Goal: Transaction & Acquisition: Book appointment/travel/reservation

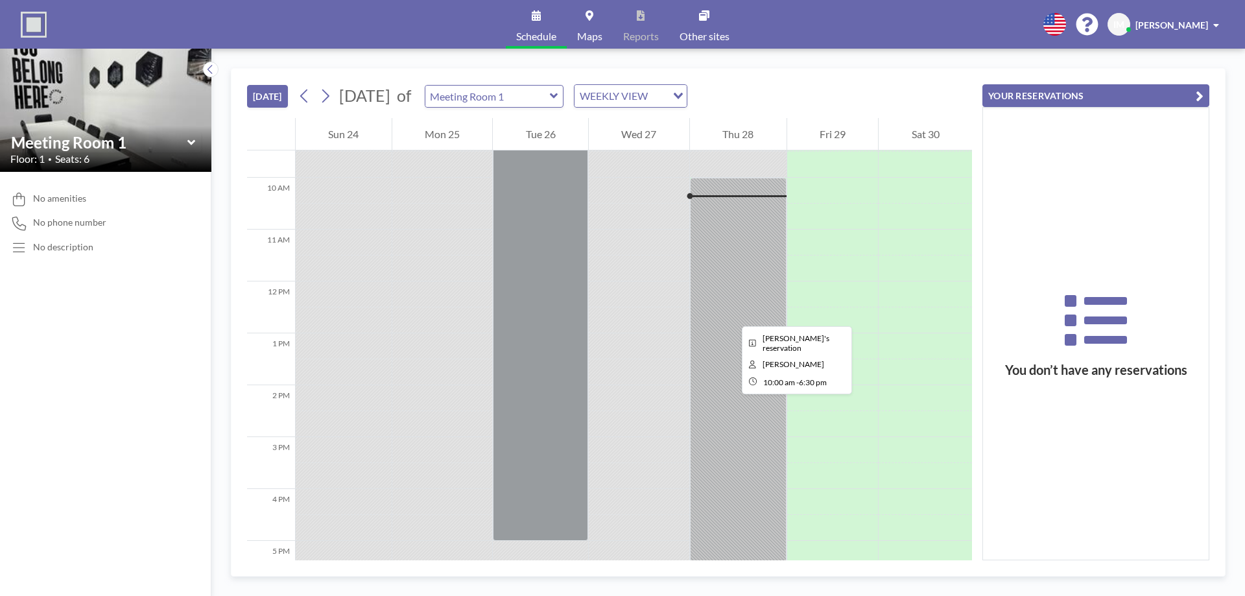
scroll to position [493, 0]
click at [550, 93] on input "text" at bounding box center [487, 96] width 124 height 21
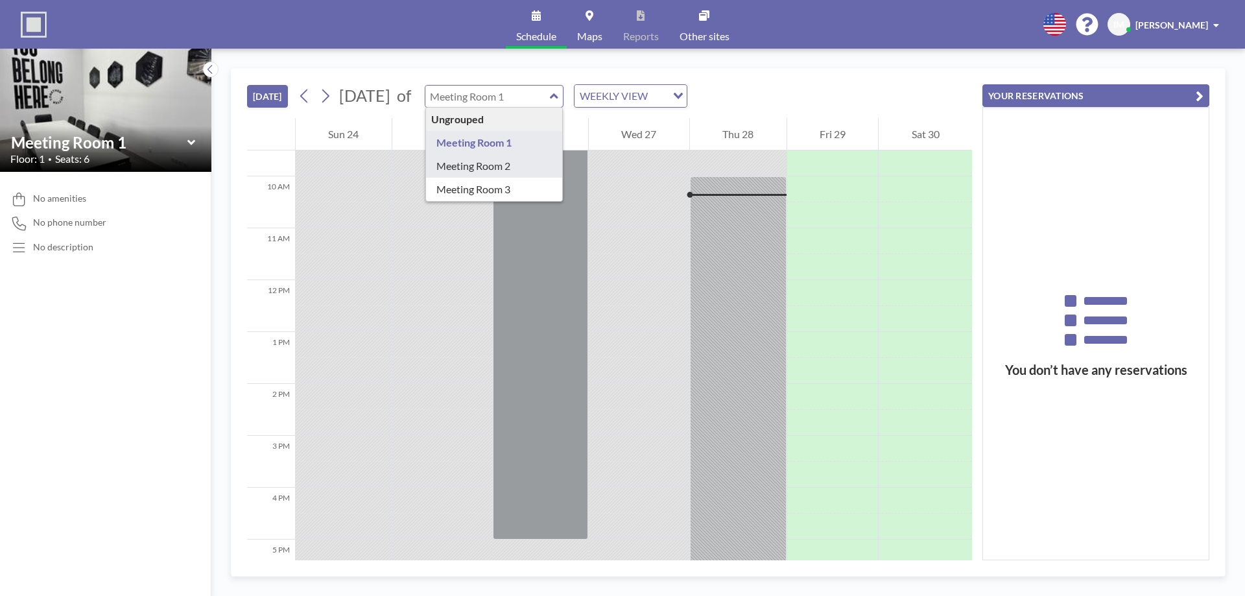
type input "Meeting Room 2"
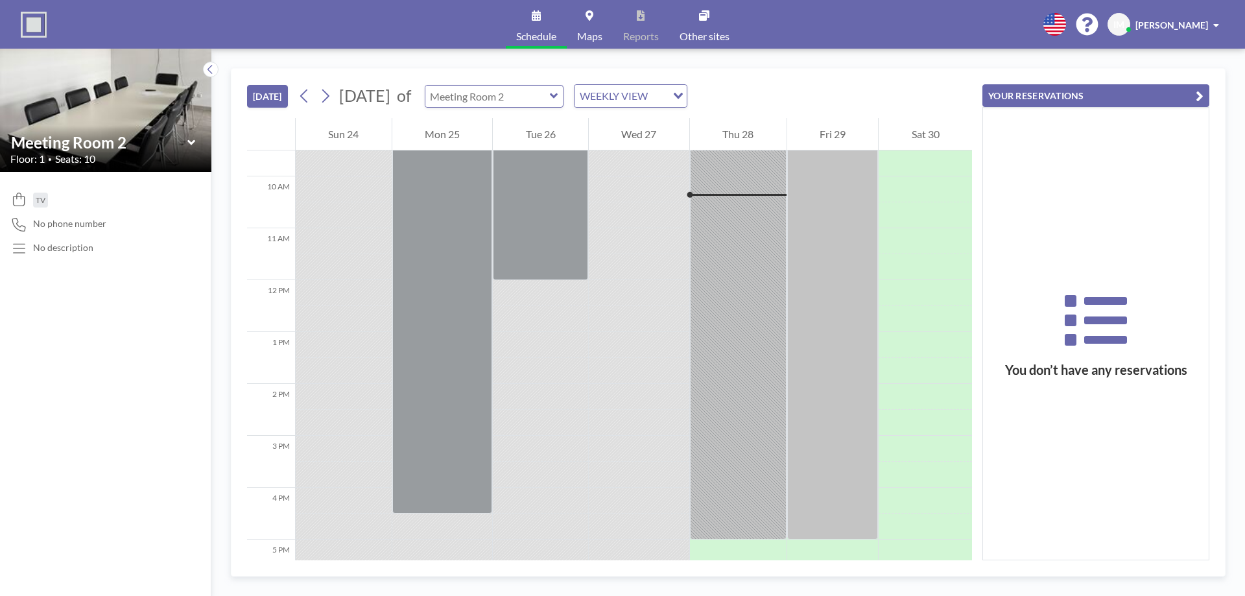
click at [533, 93] on input "text" at bounding box center [487, 96] width 124 height 21
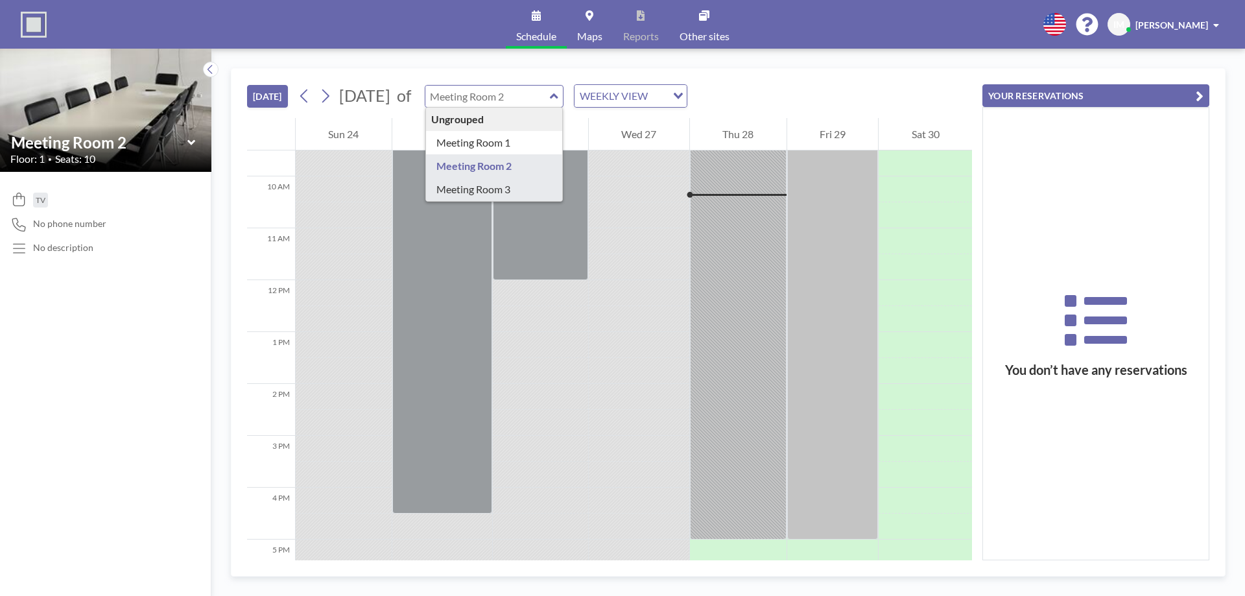
type input "Meeting Room 3"
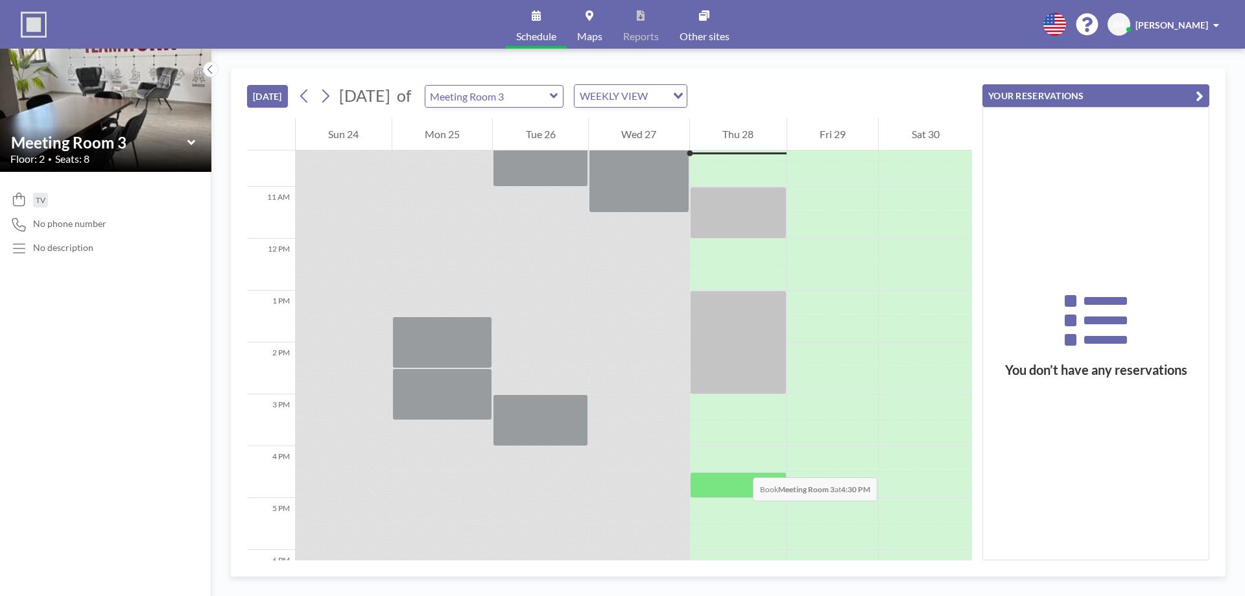
scroll to position [558, 0]
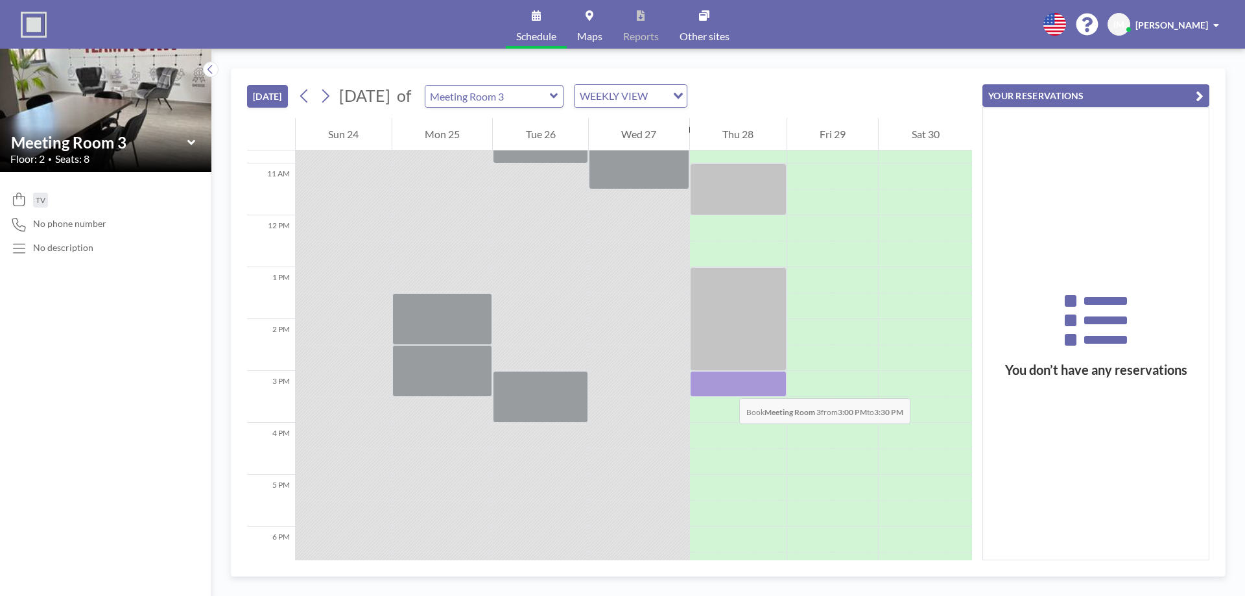
click at [726, 385] on div at bounding box center [738, 384] width 97 height 26
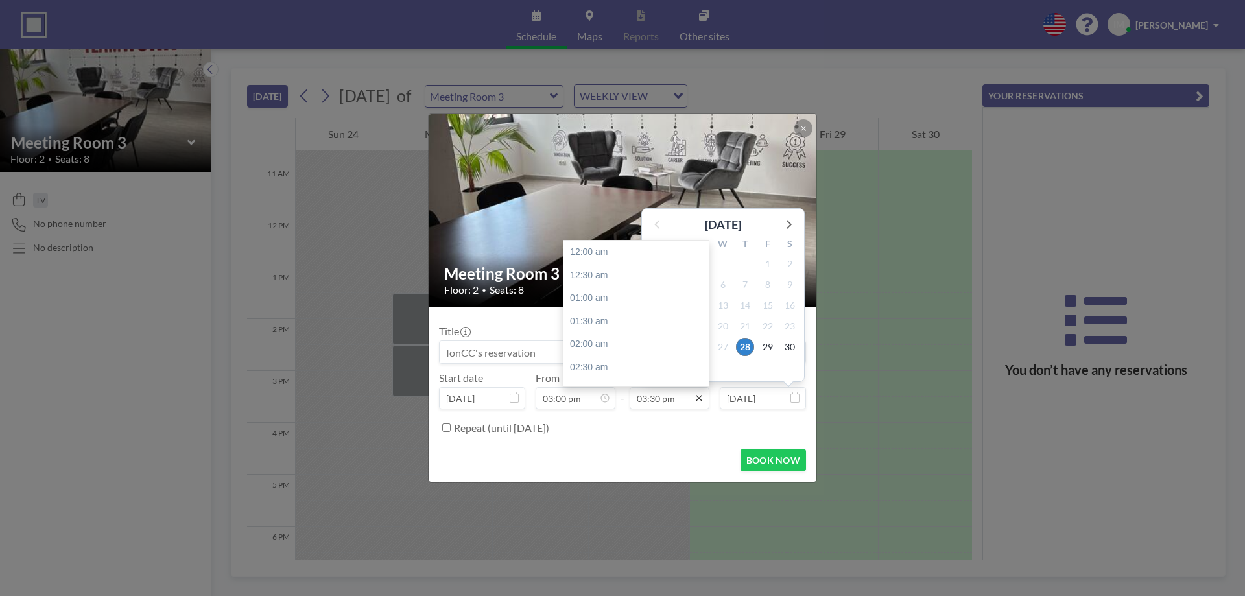
scroll to position [715, 0]
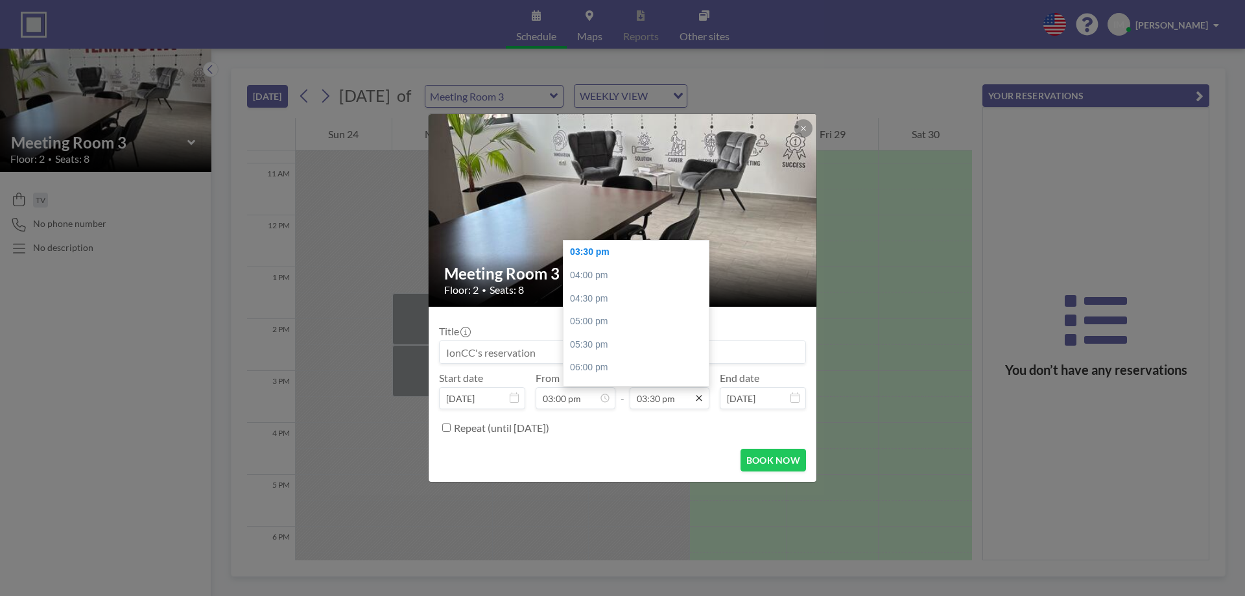
click at [699, 399] on icon at bounding box center [699, 398] width 6 height 6
click at [599, 279] on div "04:00 pm" at bounding box center [639, 275] width 152 height 23
type input "04:00 pm"
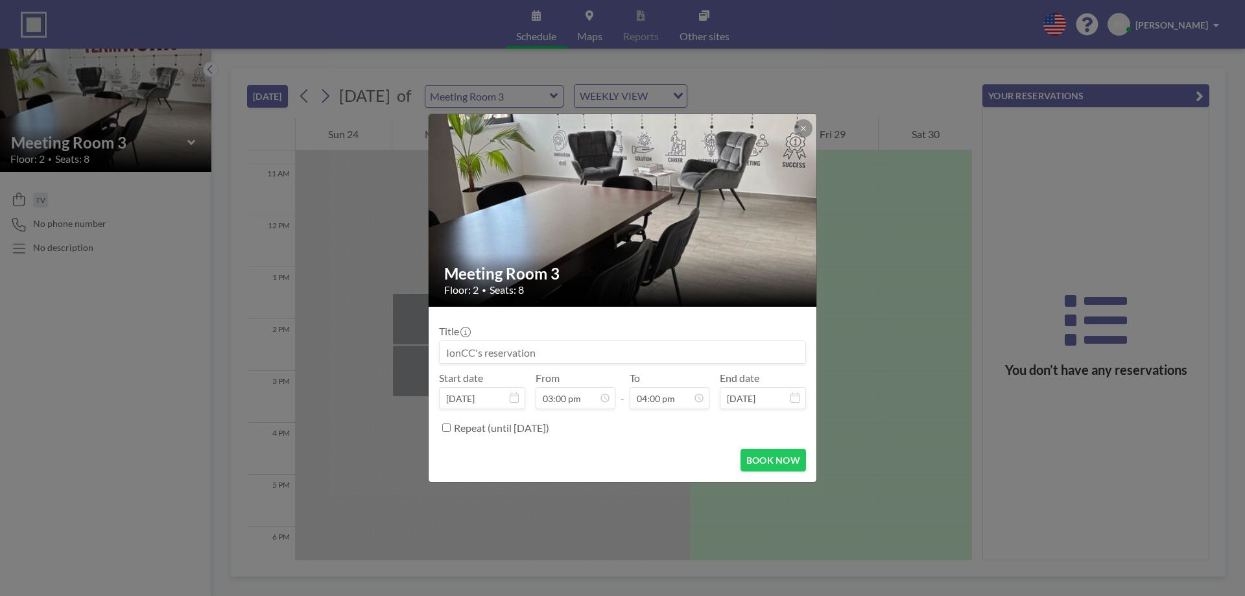
scroll to position [738, 0]
click at [667, 436] on div "Repeat (until [DATE])" at bounding box center [630, 427] width 352 height 21
click at [772, 464] on button "BOOK NOW" at bounding box center [772, 460] width 65 height 23
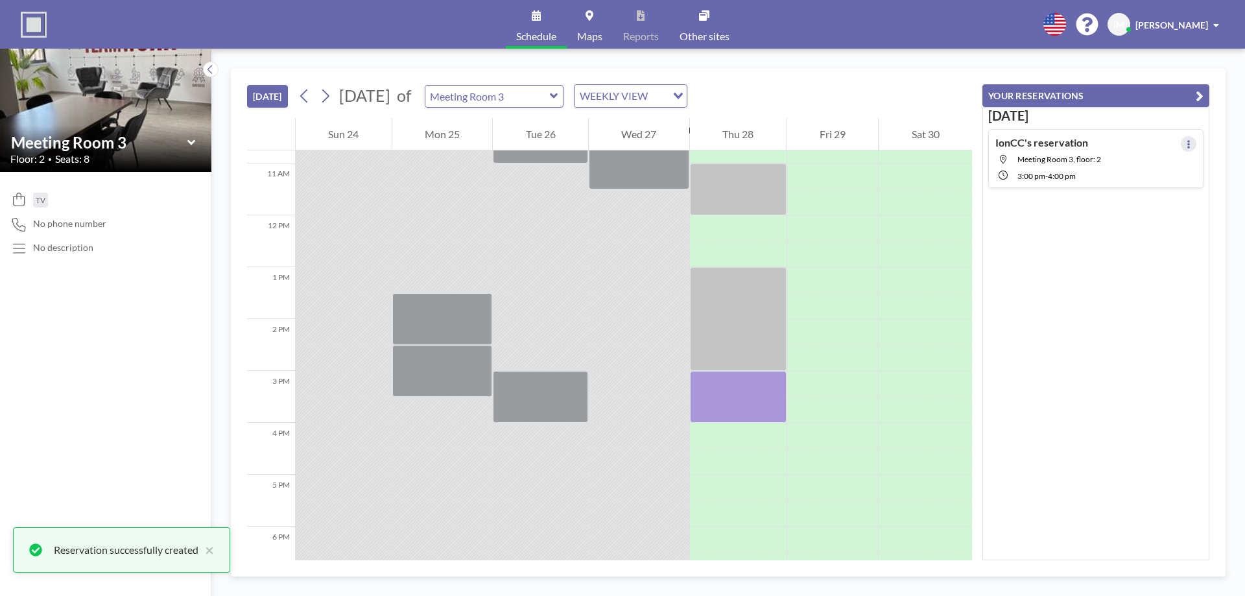
click at [1187, 147] on icon at bounding box center [1188, 144] width 3 height 8
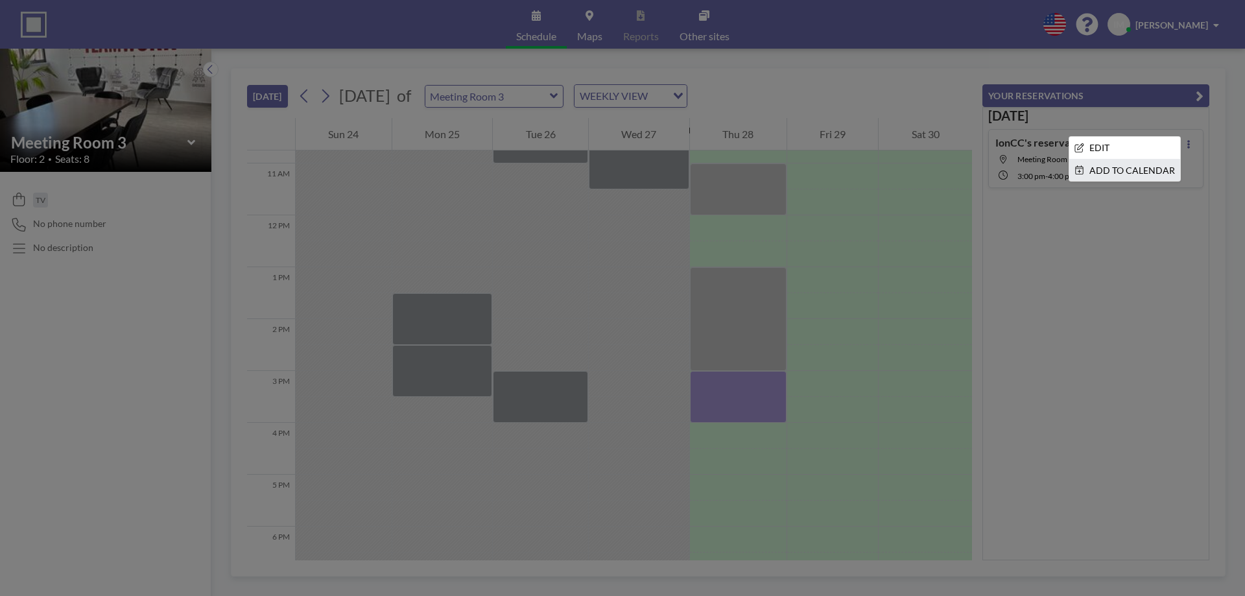
click at [1132, 173] on li "ADD TO CALENDAR" at bounding box center [1124, 170] width 111 height 22
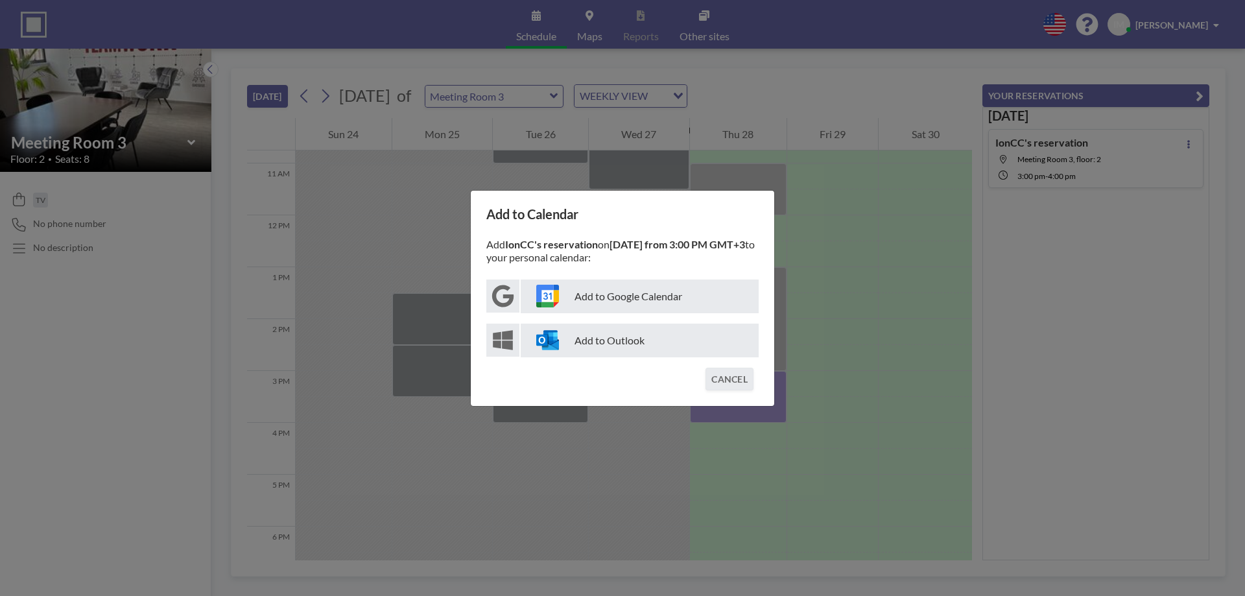
click at [602, 296] on p "Add to Google Calendar" at bounding box center [640, 296] width 238 height 34
click at [725, 374] on button "CANCEL" at bounding box center [729, 379] width 48 height 23
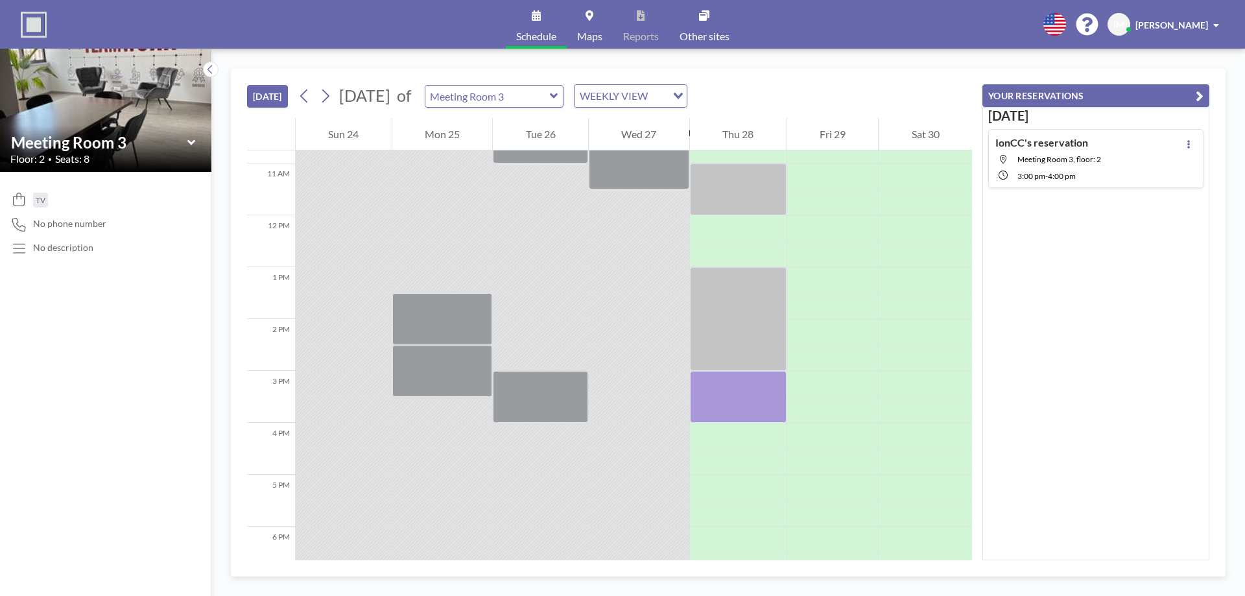
click at [1039, 311] on div "[DATE] IonCC's reservation Meeting Room 3, floor: 2 3:00 PM - 4:00 PM" at bounding box center [1095, 333] width 227 height 453
